Goal: Navigation & Orientation: Go to known website

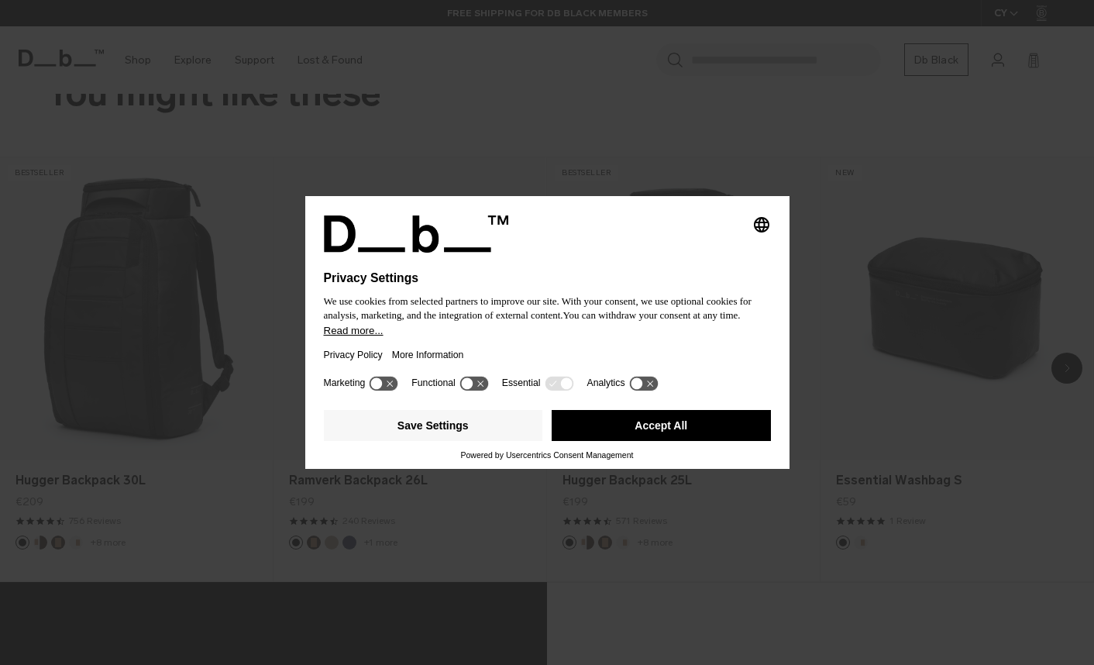
scroll to position [1272, 0]
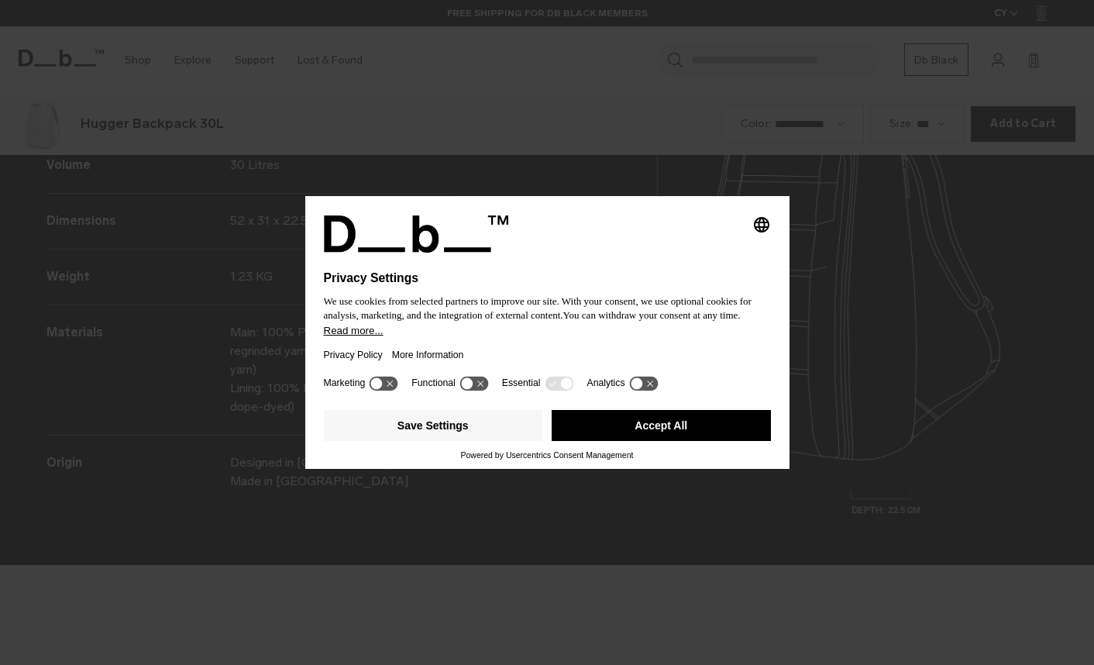
scroll to position [1994, 0]
